Goal: Information Seeking & Learning: Learn about a topic

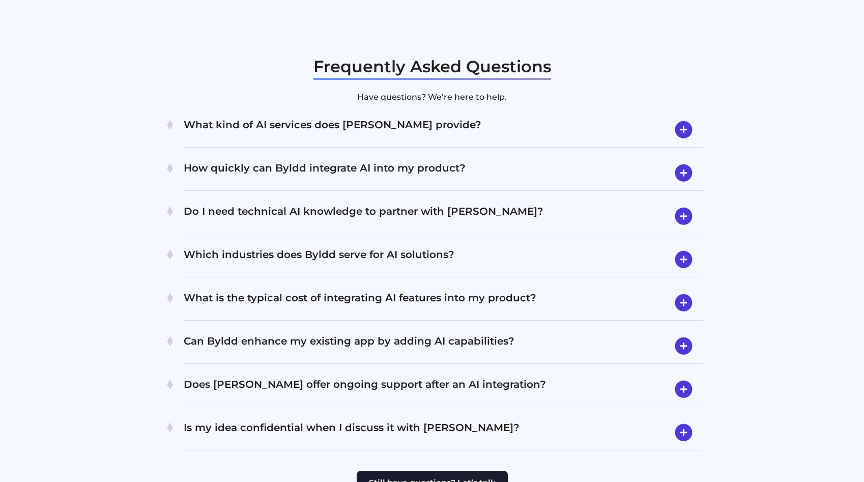
scroll to position [1977, 0]
